Goal: Task Accomplishment & Management: Manage account settings

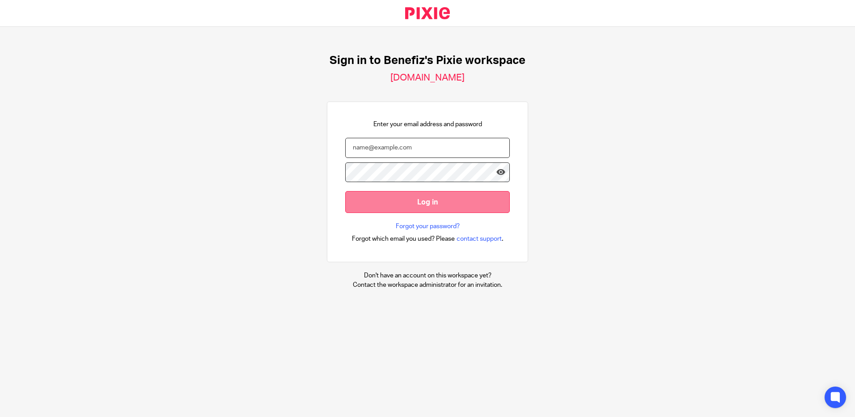
type input "charlotte.jones2@towergate.co.uk"
click at [426, 201] on input "Log in" at bounding box center [427, 202] width 165 height 22
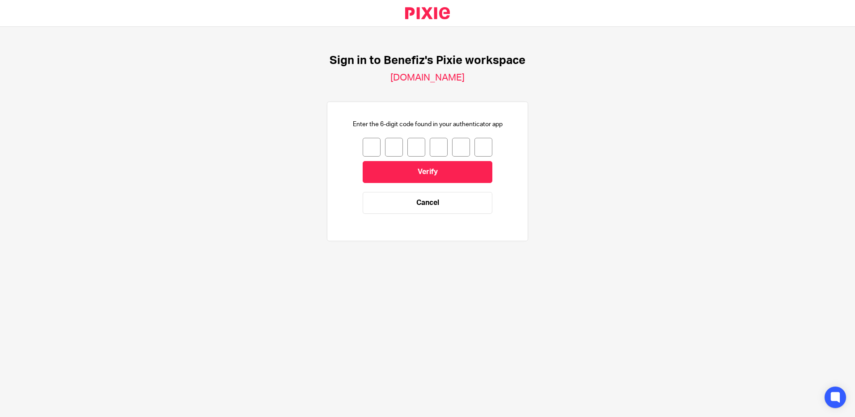
click at [369, 151] on input "number" at bounding box center [372, 147] width 18 height 19
click at [369, 144] on input "number" at bounding box center [372, 147] width 18 height 19
type input "7"
type input "3"
type input "8"
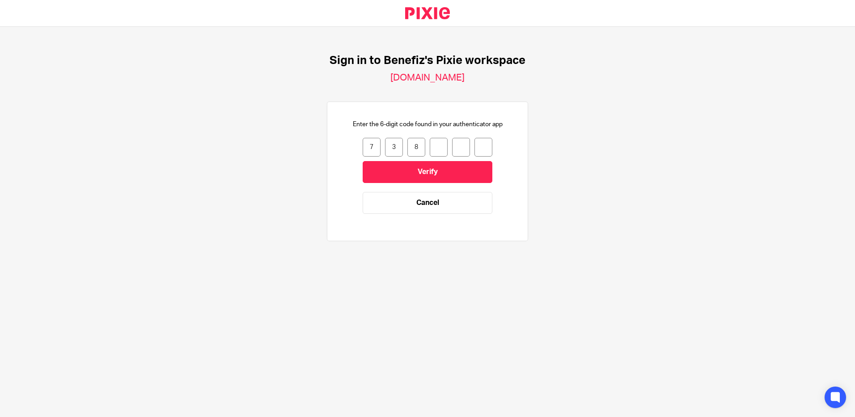
type input "6"
type input "4"
click at [448, 179] on input "Verify" at bounding box center [428, 172] width 130 height 22
